Goal: Transaction & Acquisition: Purchase product/service

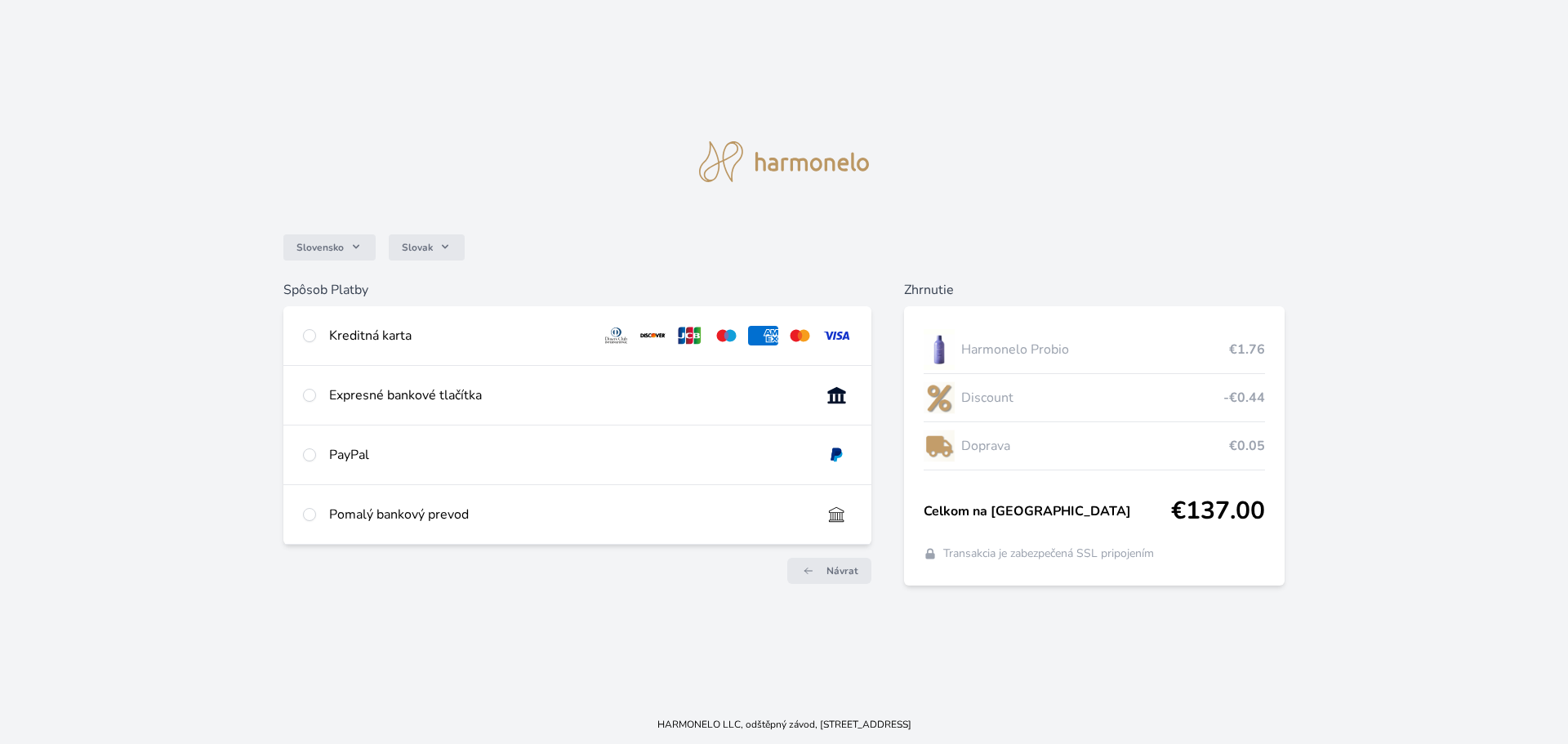
click at [349, 345] on div "Kreditná karta" at bounding box center [458, 335] width 259 height 19
radio input "true"
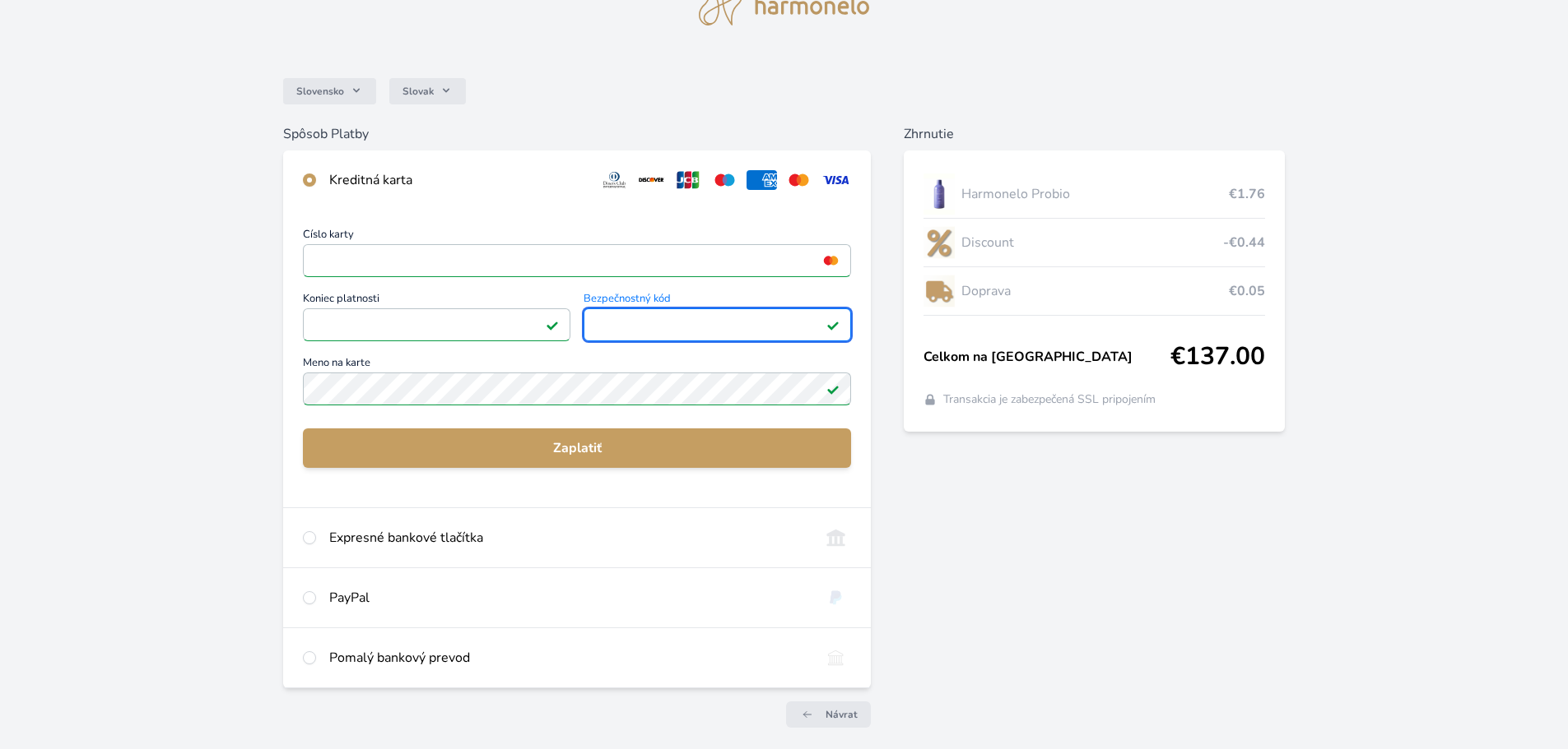
scroll to position [82, 0]
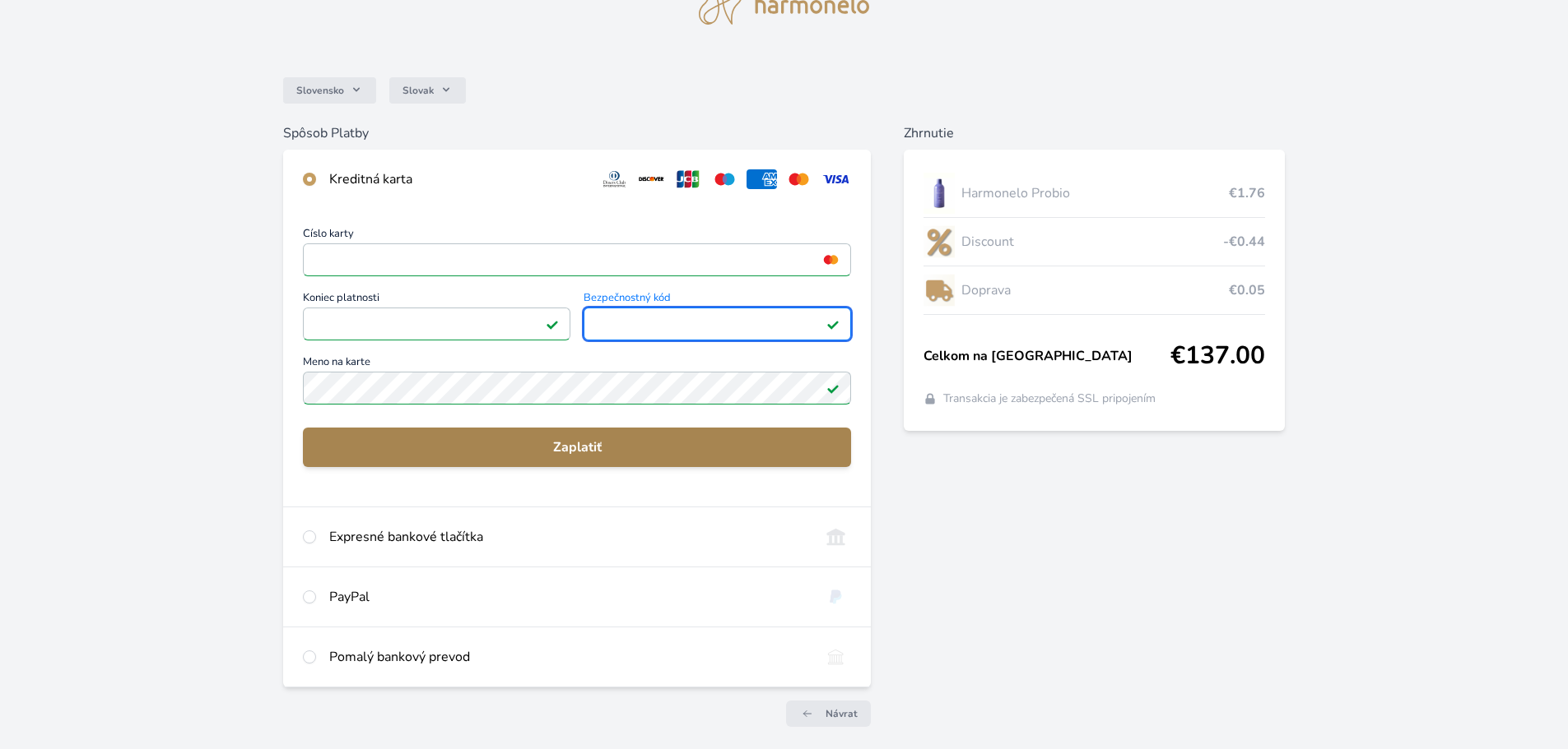
click at [565, 442] on span "Zaplatiť" at bounding box center [577, 447] width 522 height 19
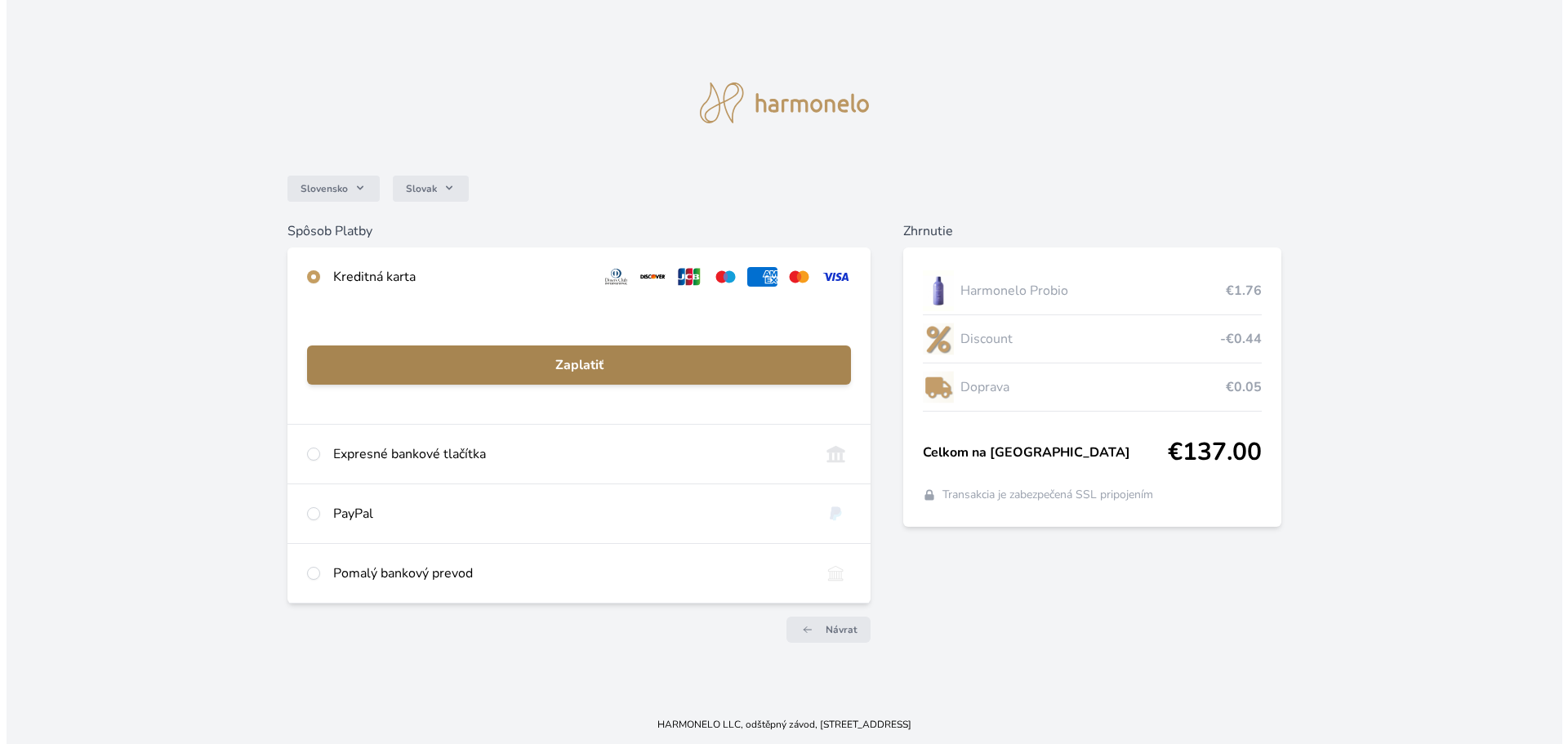
scroll to position [0, 0]
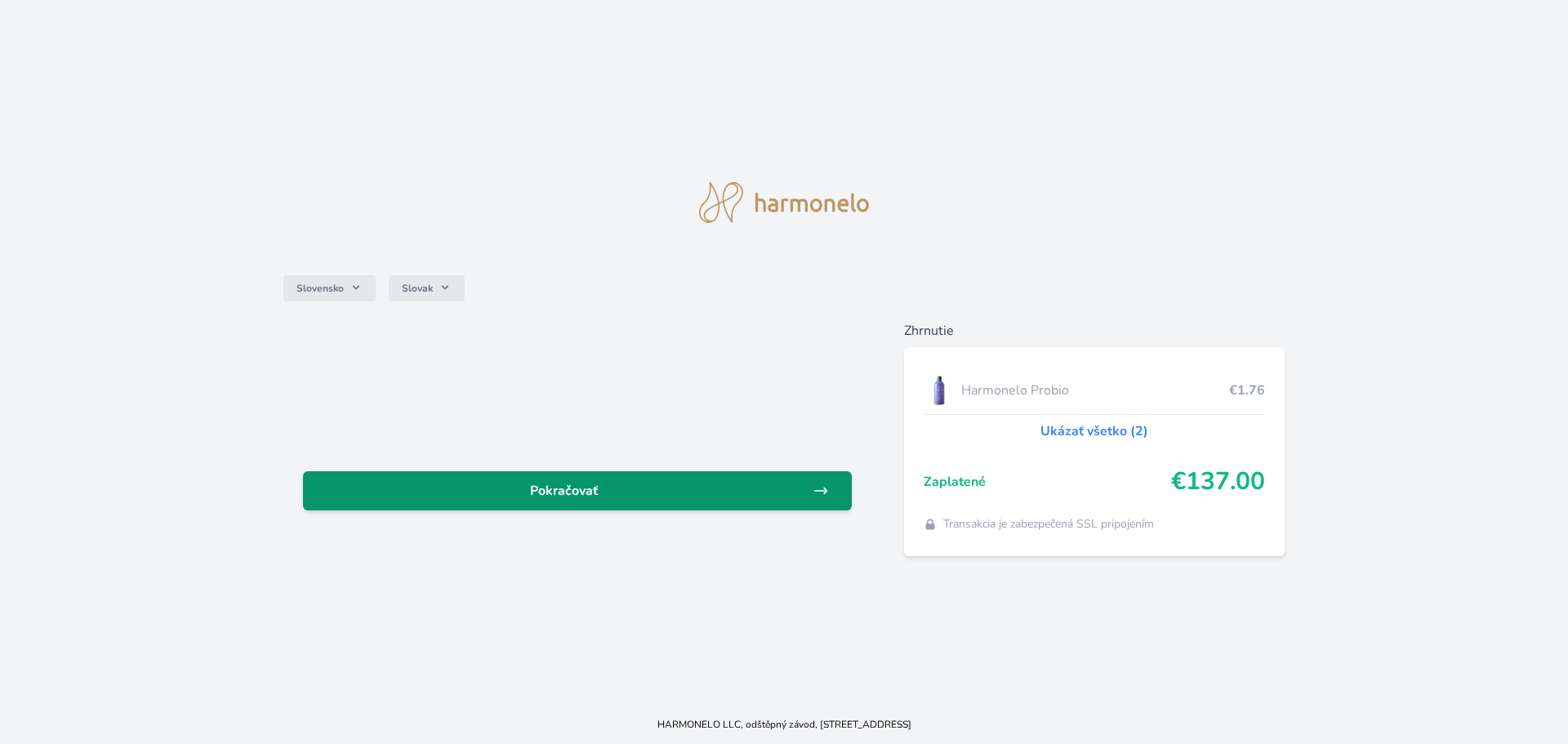
click at [583, 495] on span "Pokračovať" at bounding box center [565, 490] width 497 height 19
